Goal: Find specific page/section: Find specific page/section

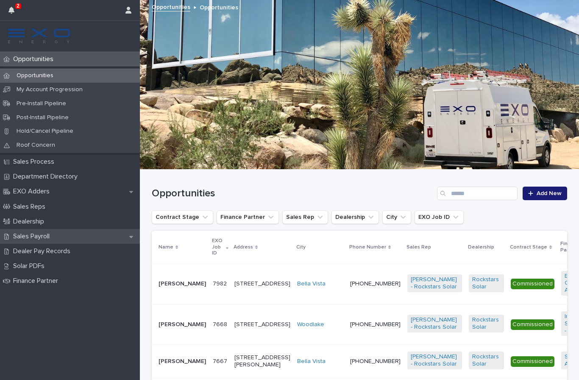
click at [61, 239] on div "Sales Payroll" at bounding box center [70, 236] width 140 height 15
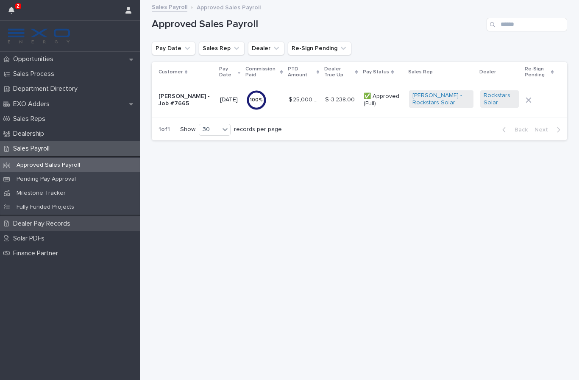
click at [48, 220] on p "Dealer Pay Records" at bounding box center [43, 224] width 67 height 8
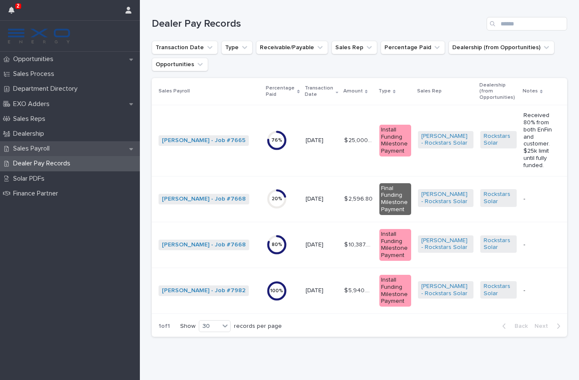
click at [105, 146] on div "Sales Payroll" at bounding box center [70, 148] width 140 height 15
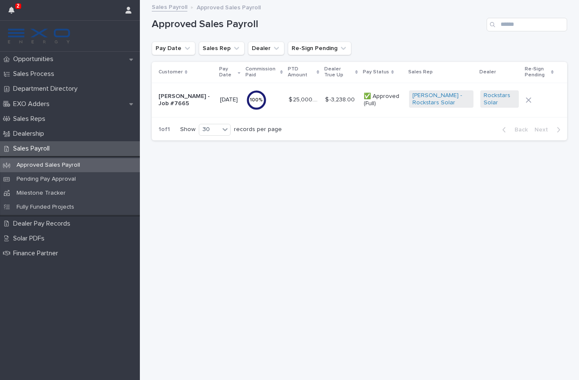
click at [336, 103] on td "$ -3,238.00 $ -3,238.00" at bounding box center [341, 100] width 39 height 34
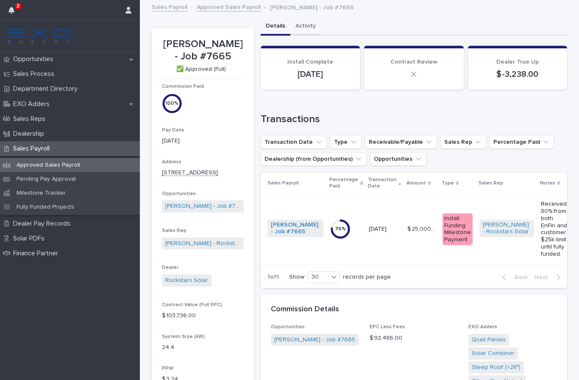
click at [298, 29] on button "Activity" at bounding box center [305, 27] width 31 height 18
click at [272, 28] on button "Details" at bounding box center [276, 27] width 30 height 18
click at [48, 179] on p "Pending Pay Approval" at bounding box center [46, 179] width 73 height 7
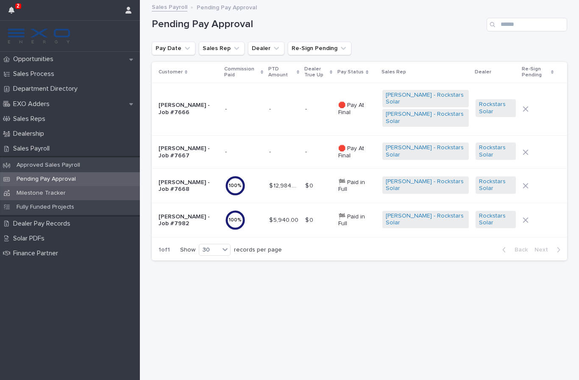
click at [60, 195] on p "Milestone Tracker" at bounding box center [41, 192] width 63 height 7
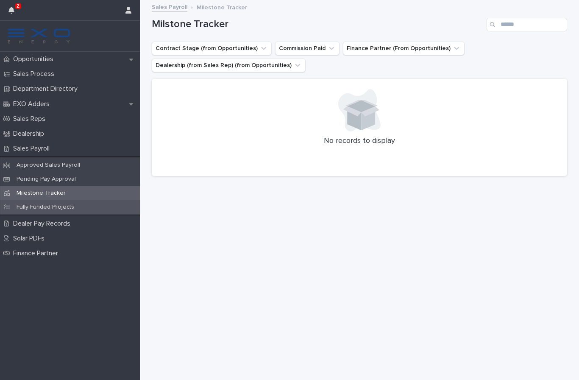
click at [64, 210] on div "Fully Funded Projects" at bounding box center [70, 207] width 140 height 14
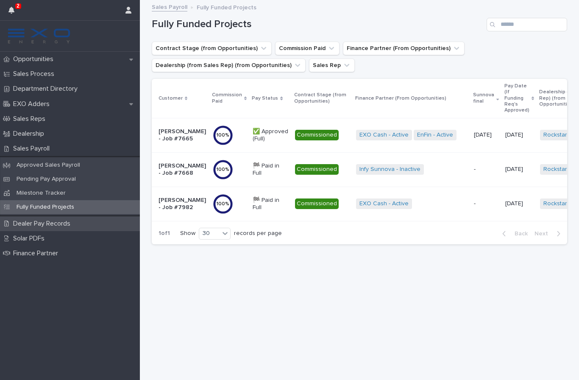
click at [80, 225] on div "Dealer Pay Records" at bounding box center [70, 223] width 140 height 15
